Goal: Task Accomplishment & Management: Manage account settings

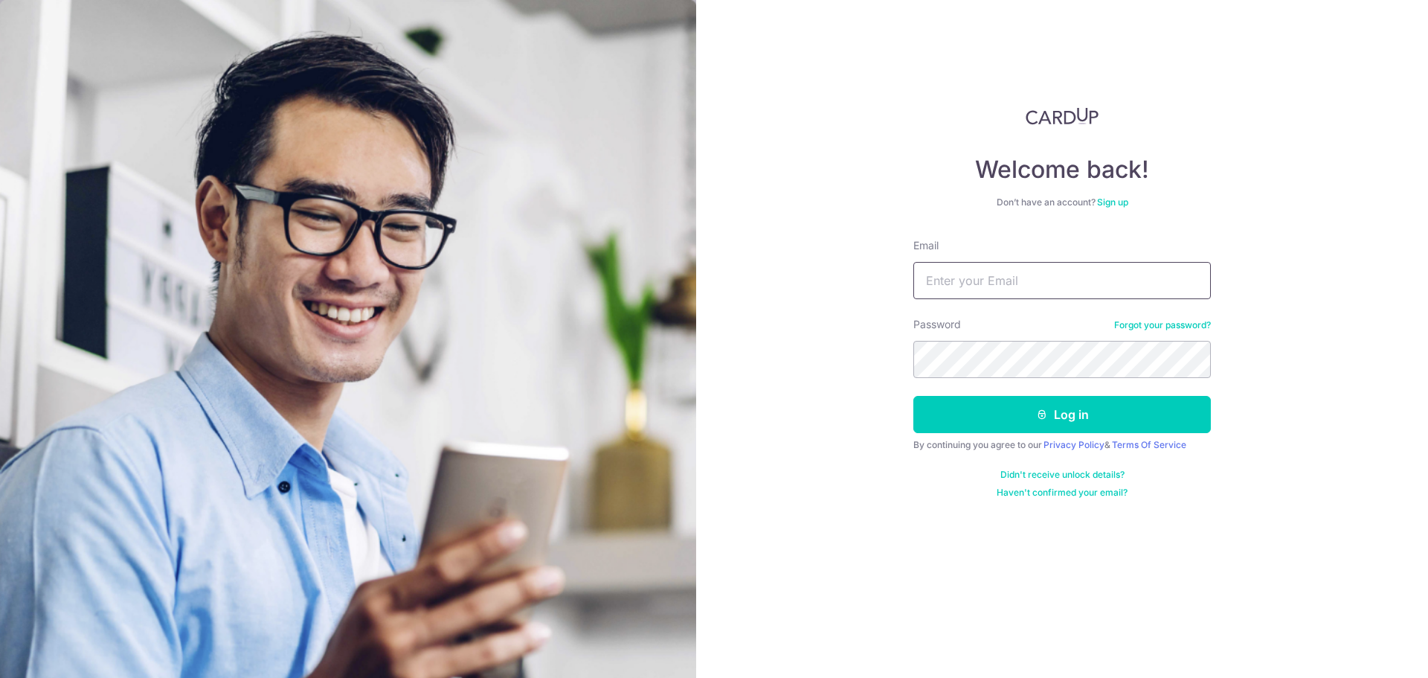
click at [1106, 266] on input "Email" at bounding box center [1063, 280] width 298 height 37
type input "paulchin.com"
click at [914, 396] on button "Log in" at bounding box center [1063, 414] width 298 height 37
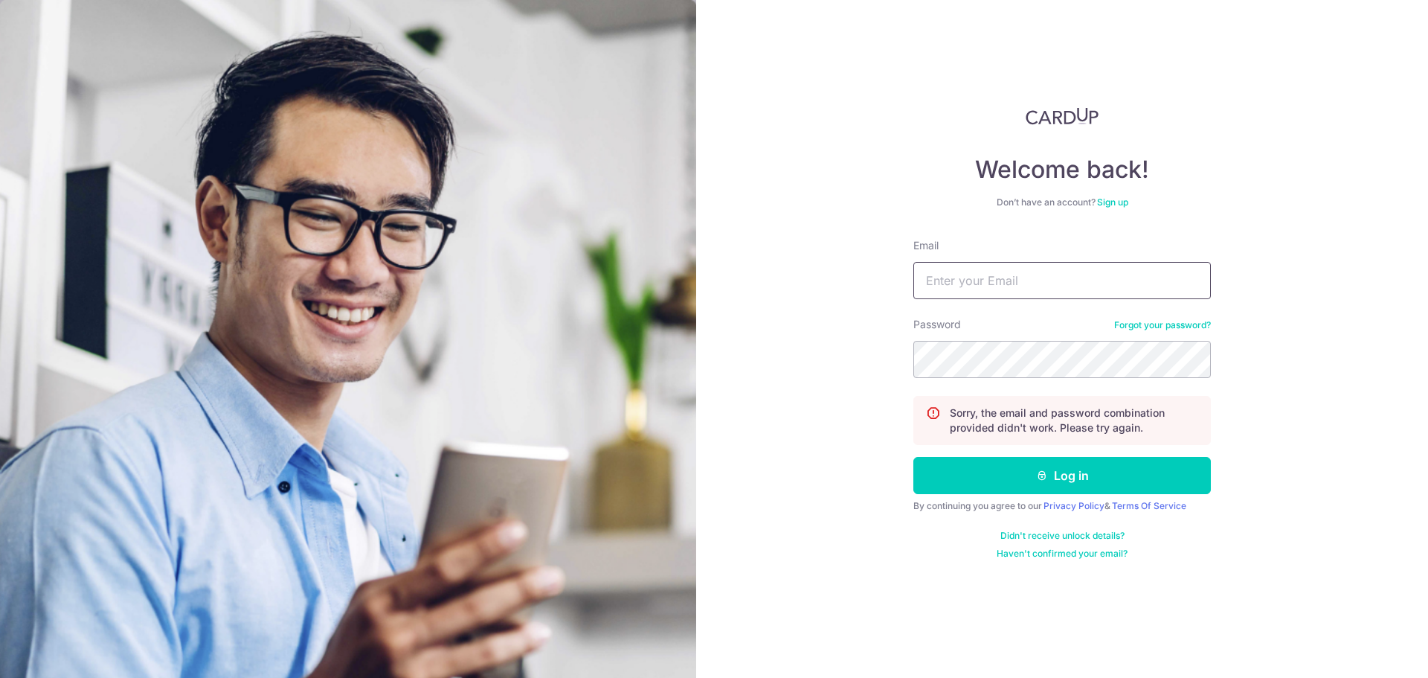
click at [1106, 266] on input "Email" at bounding box center [1063, 280] width 298 height 37
type input "paulchin.com@gmial.com"
click at [914, 457] on button "Log in" at bounding box center [1063, 475] width 298 height 37
click at [1098, 269] on input "Email" at bounding box center [1063, 280] width 298 height 37
type input "[DOMAIN_NAME][EMAIL_ADDRESS][DOMAIN_NAME]"
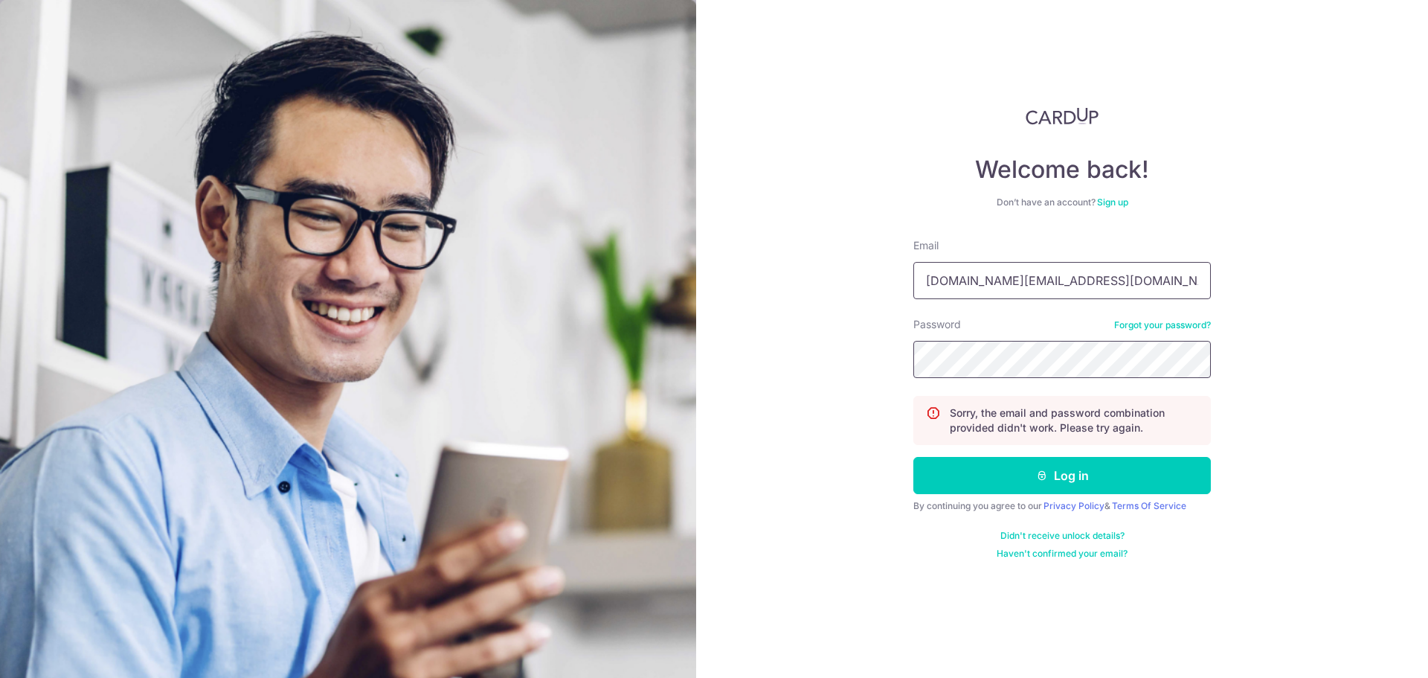
click at [914, 457] on button "Log in" at bounding box center [1063, 475] width 298 height 37
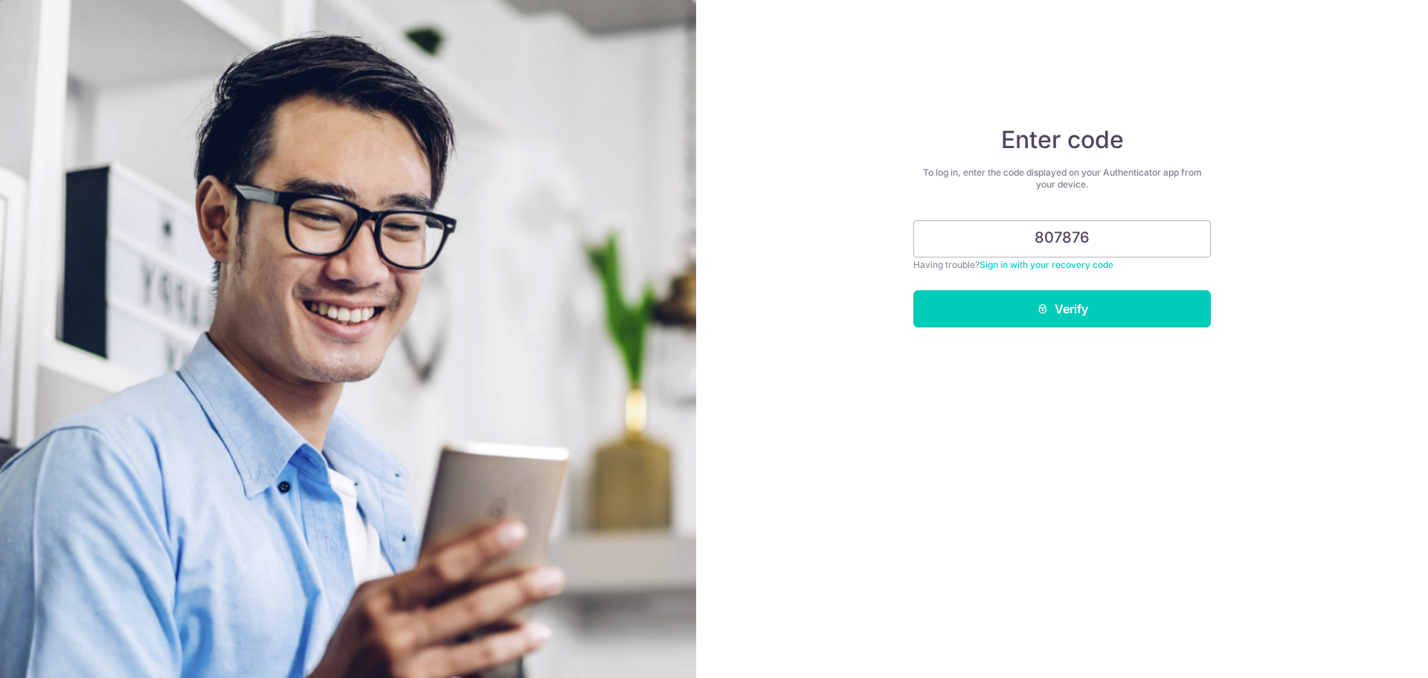
type input "807876"
click at [914, 290] on button "Verify" at bounding box center [1063, 308] width 298 height 37
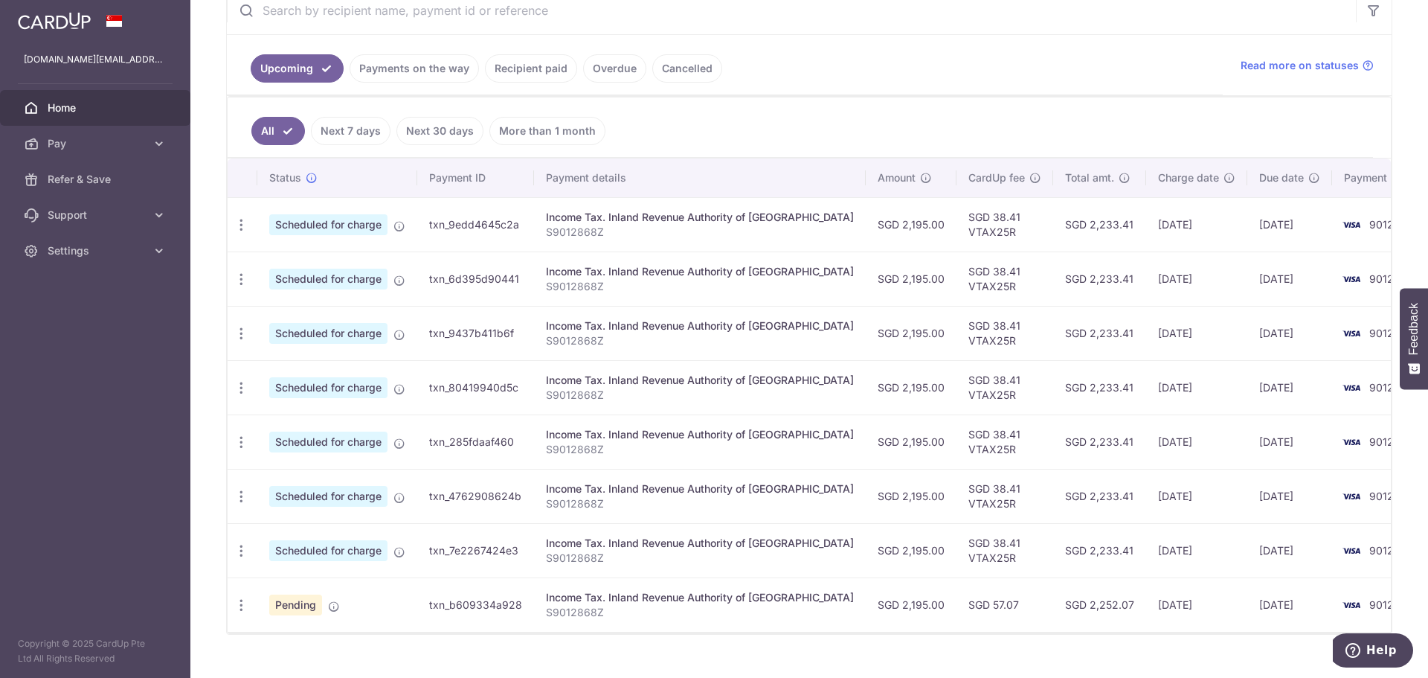
scroll to position [328, 0]
